Goal: Find specific page/section: Find specific page/section

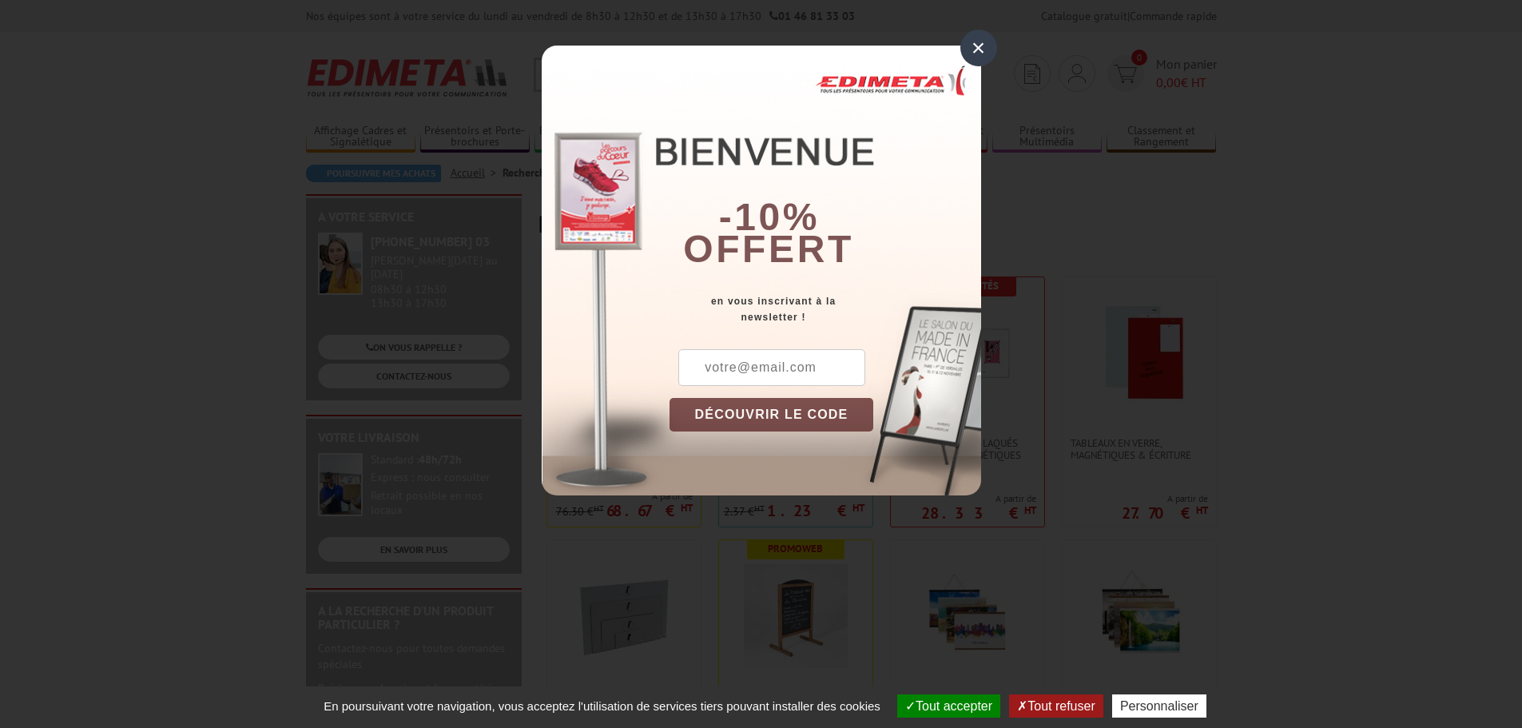
click at [977, 45] on div "×" at bounding box center [978, 48] width 37 height 37
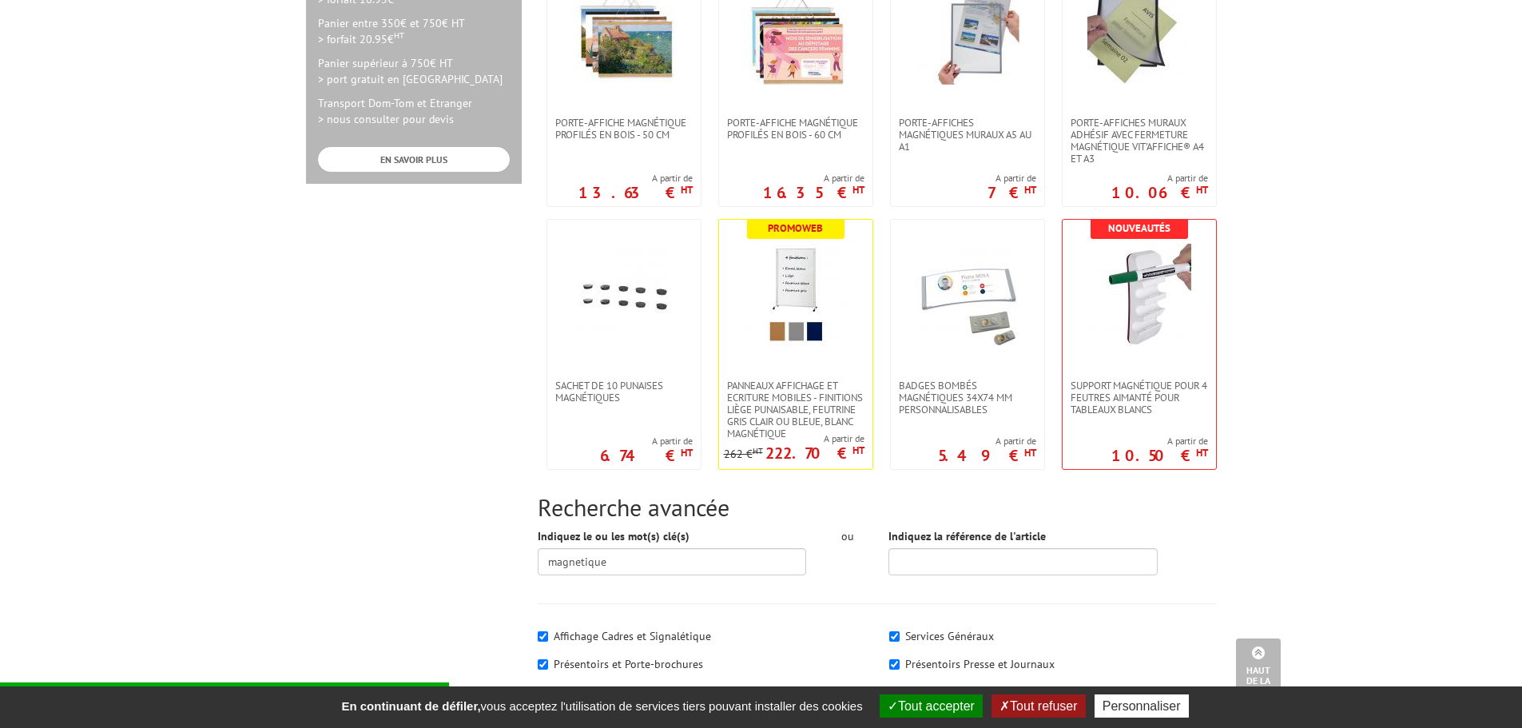
scroll to position [958, 0]
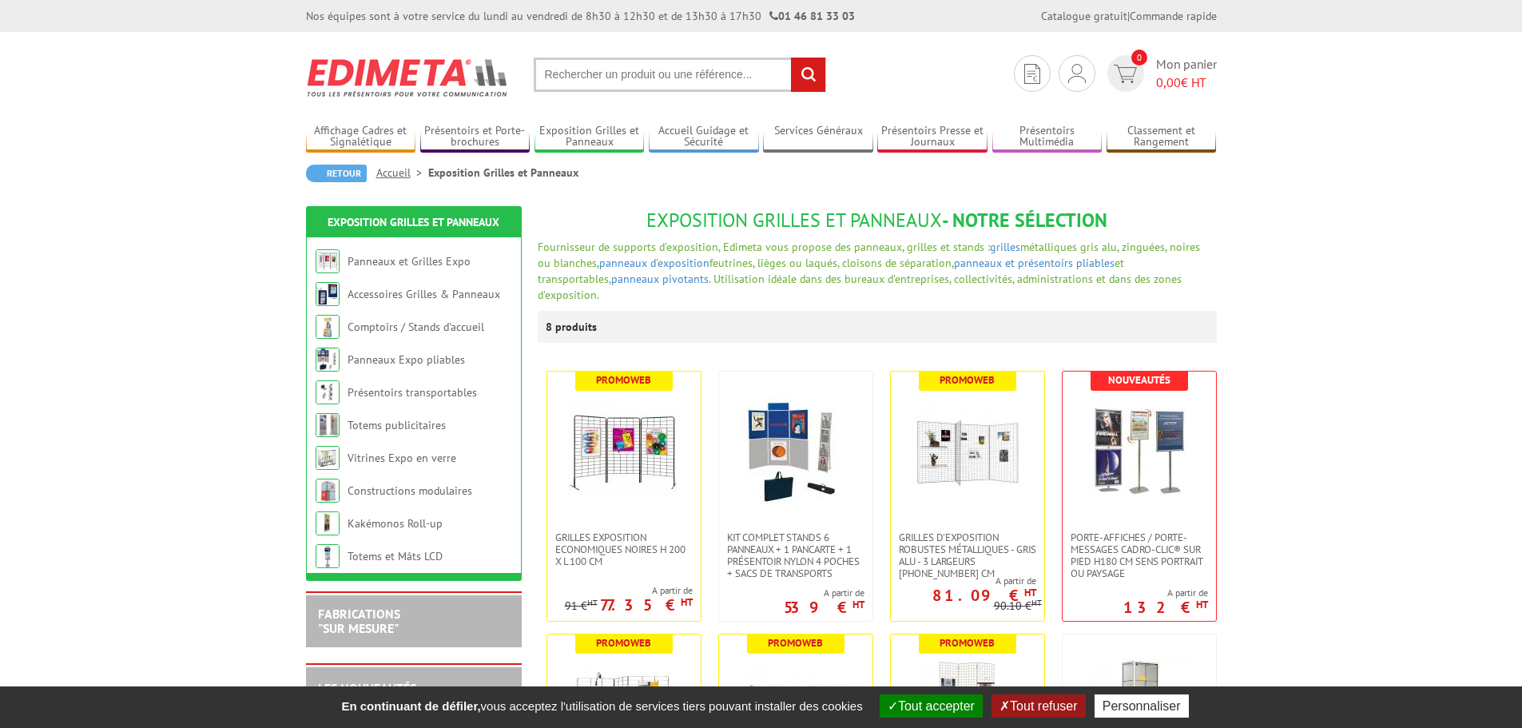
click at [631, 69] on input "text" at bounding box center [680, 75] width 292 height 34
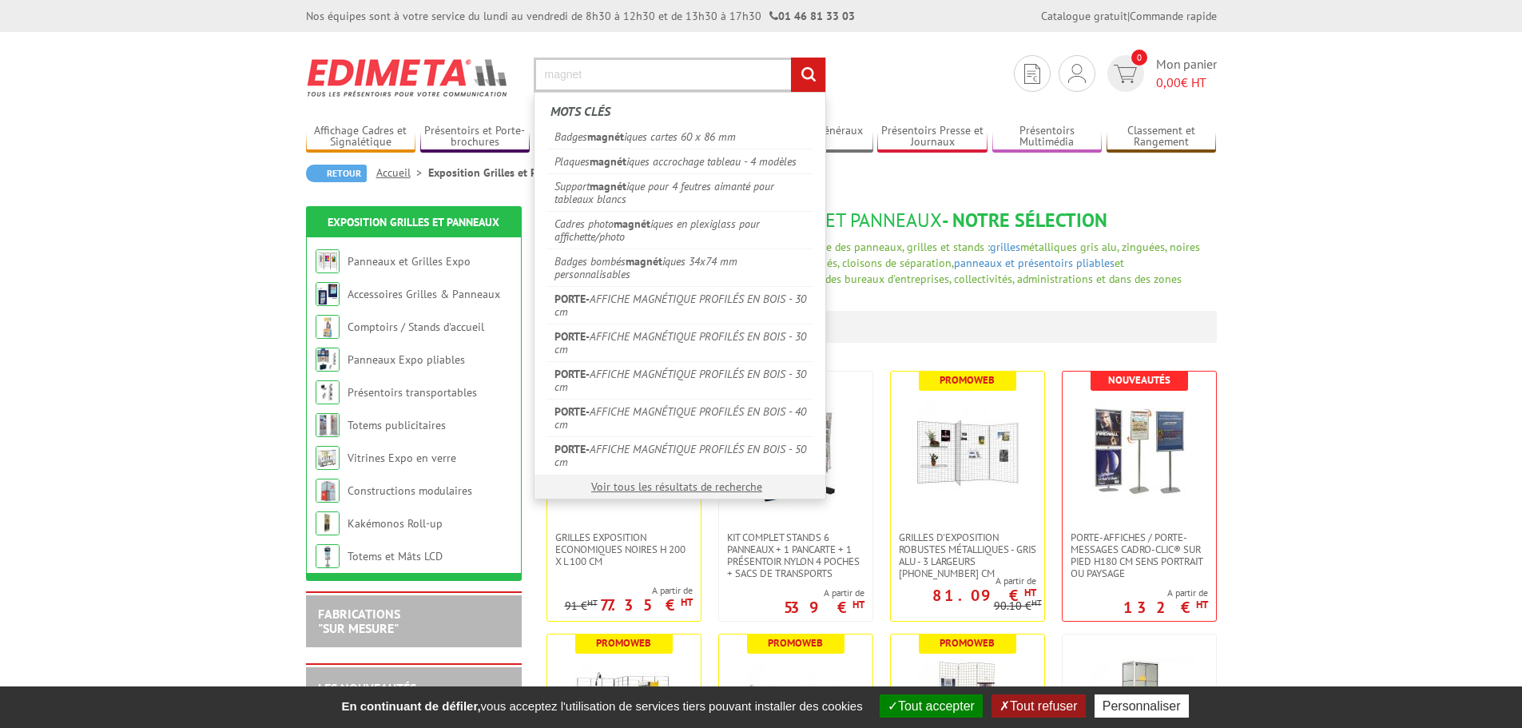
type input "magnet"
click at [791, 58] on input "rechercher" at bounding box center [808, 75] width 34 height 34
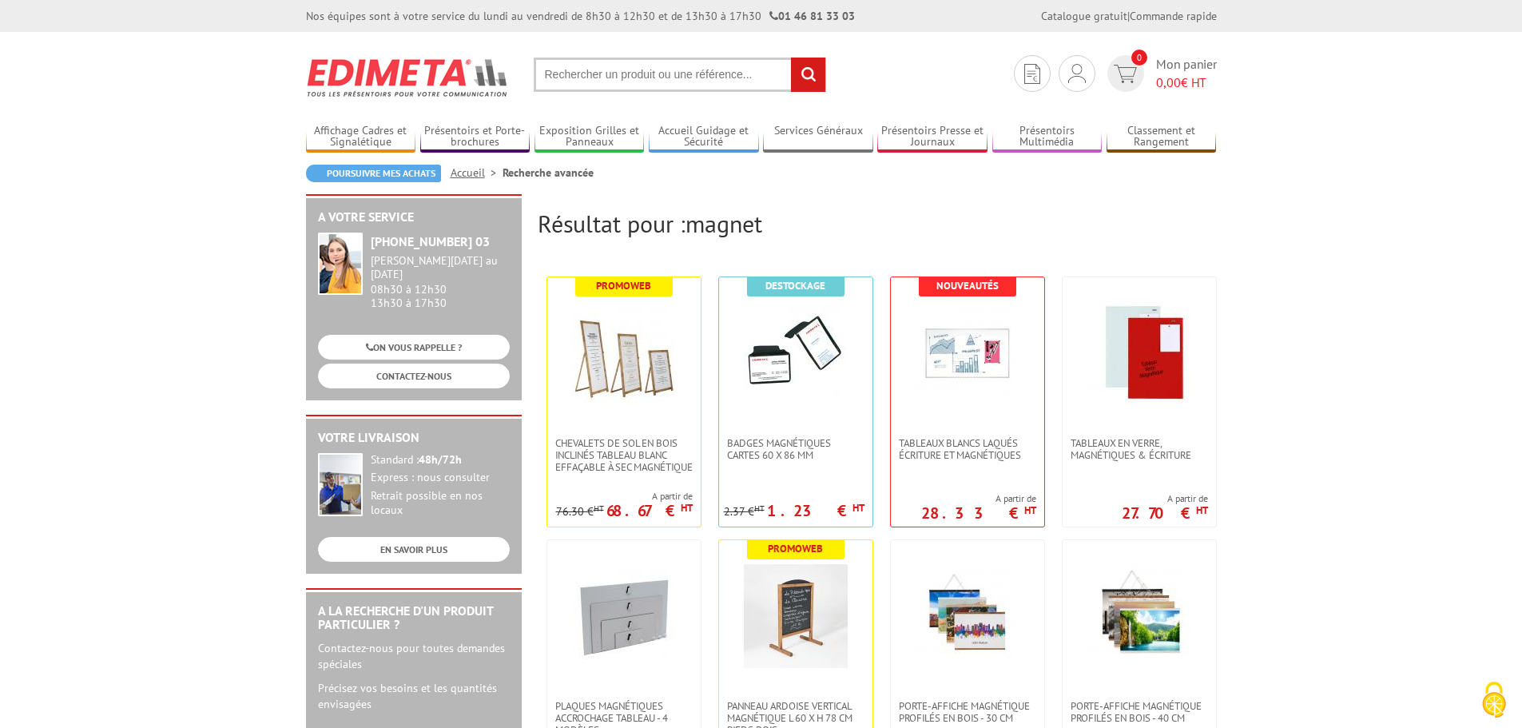
click at [573, 80] on input "text" at bounding box center [680, 75] width 292 height 34
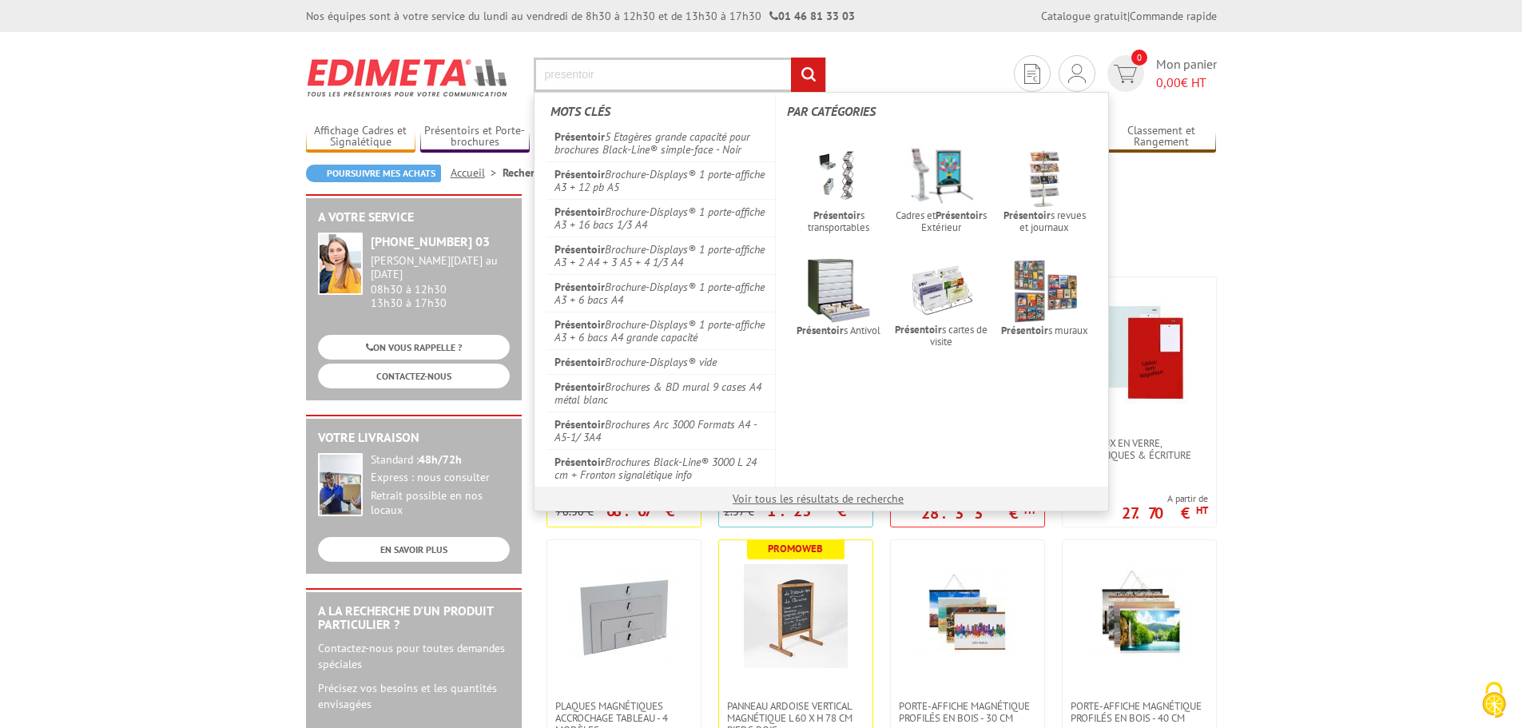
type input "presentoir"
click at [791, 58] on input "rechercher" at bounding box center [808, 75] width 34 height 34
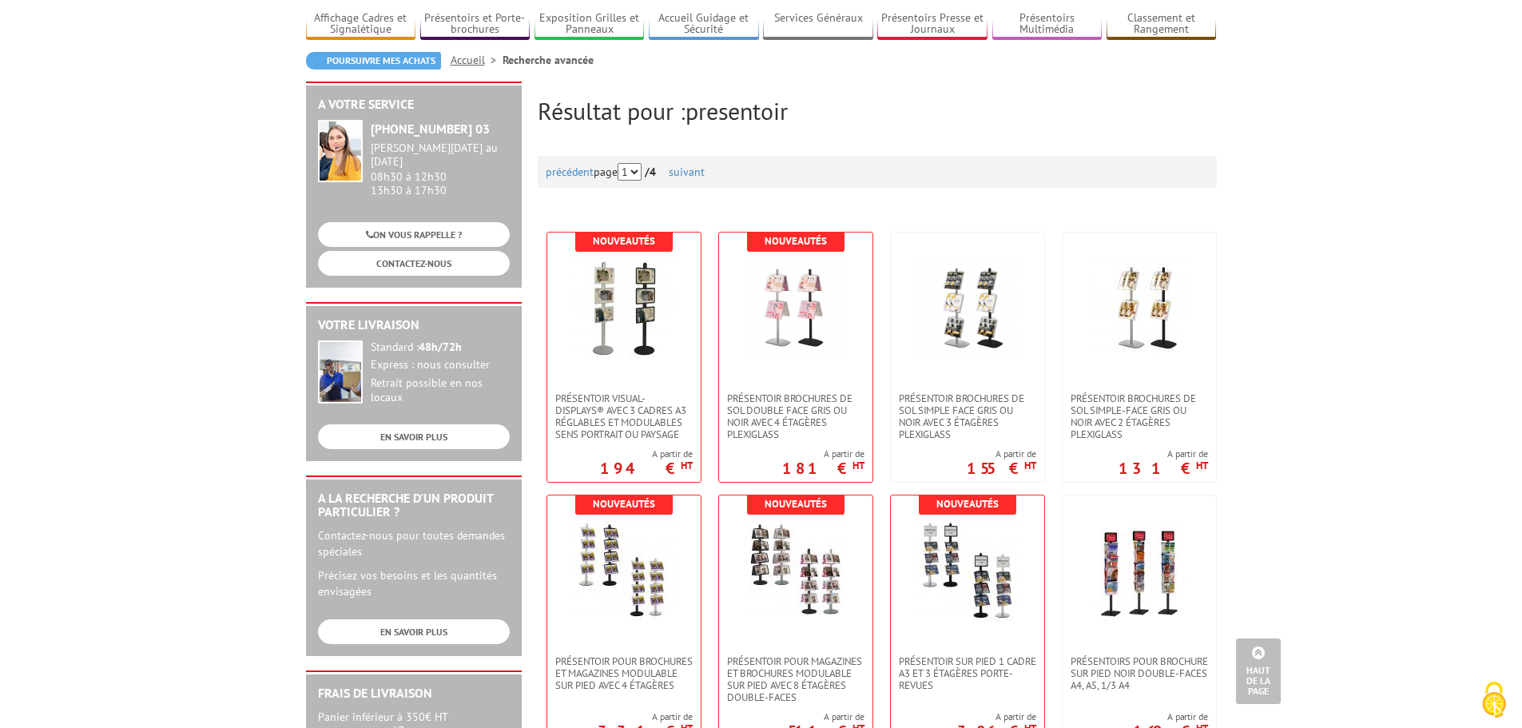
scroll to position [80, 0]
